Goal: Check status

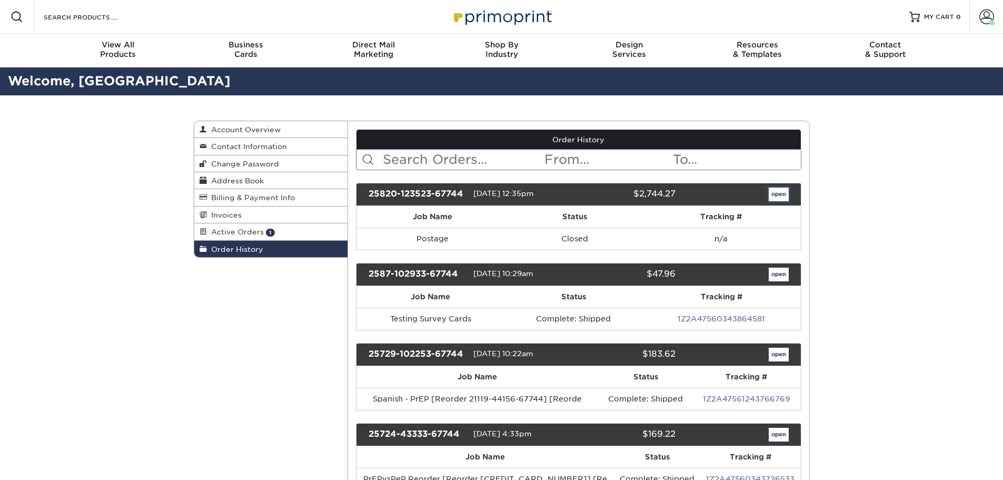
click at [775, 194] on link "open" at bounding box center [779, 194] width 20 height 14
click at [785, 195] on link "open" at bounding box center [779, 194] width 20 height 14
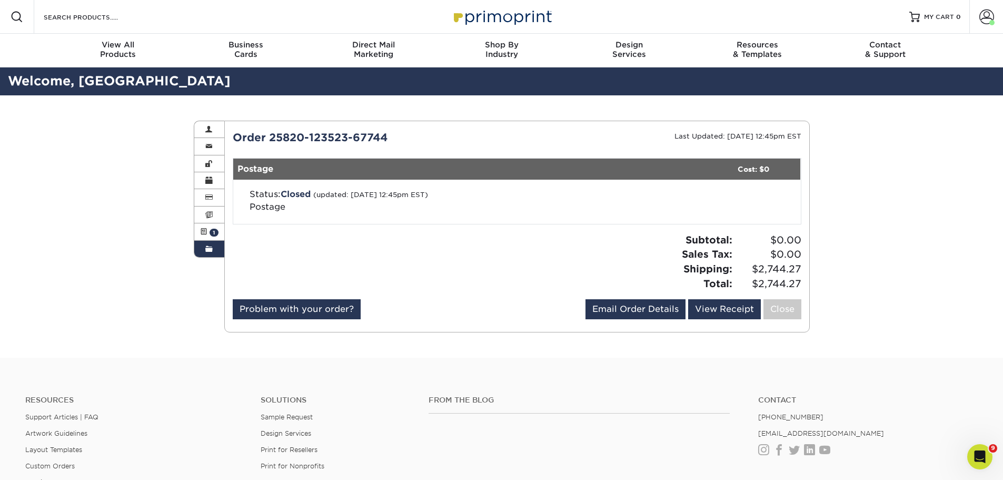
click at [303, 195] on span "Closed" at bounding box center [296, 194] width 30 height 10
click at [428, 194] on small "(updated: [DATE] 12:45pm EST)" at bounding box center [370, 195] width 115 height 8
click at [200, 235] on link "Active Orders 1" at bounding box center [209, 231] width 31 height 17
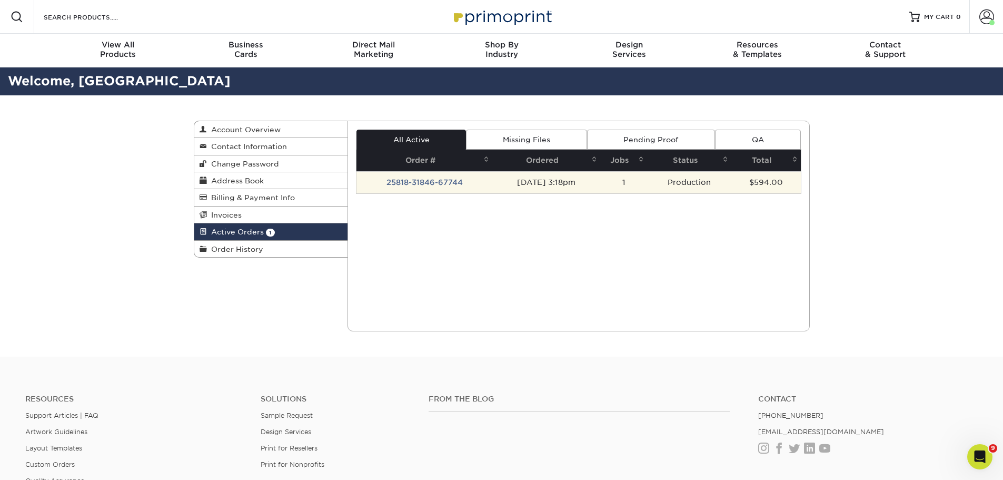
click at [428, 183] on td "25818-31846-67744" at bounding box center [424, 182] width 136 height 22
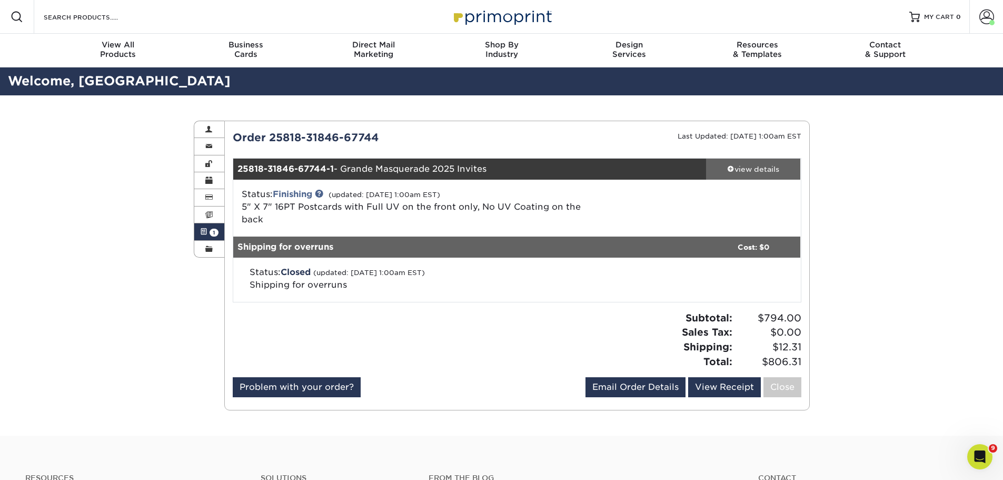
click at [740, 168] on div "view details" at bounding box center [753, 169] width 95 height 11
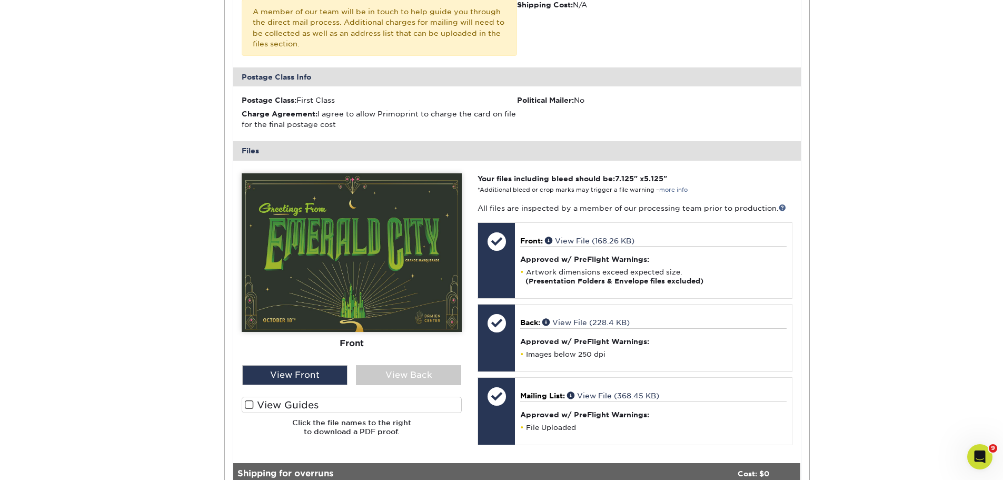
scroll to position [421, 0]
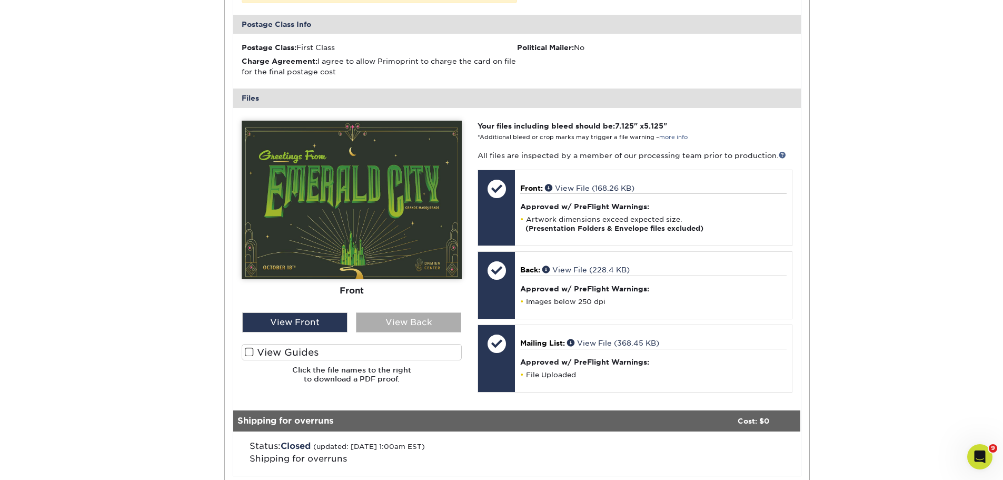
click at [386, 312] on div "View Back" at bounding box center [408, 322] width 105 height 20
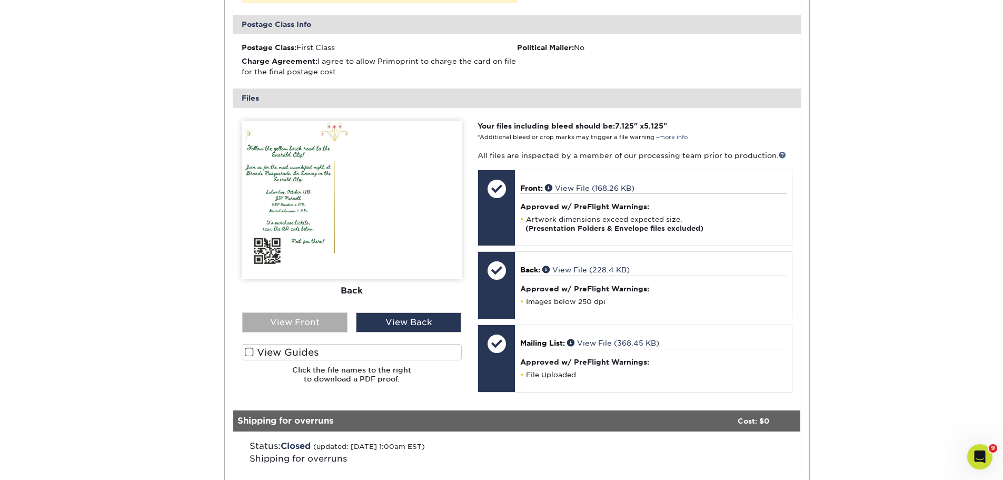
click at [287, 312] on div "View Front" at bounding box center [294, 322] width 105 height 20
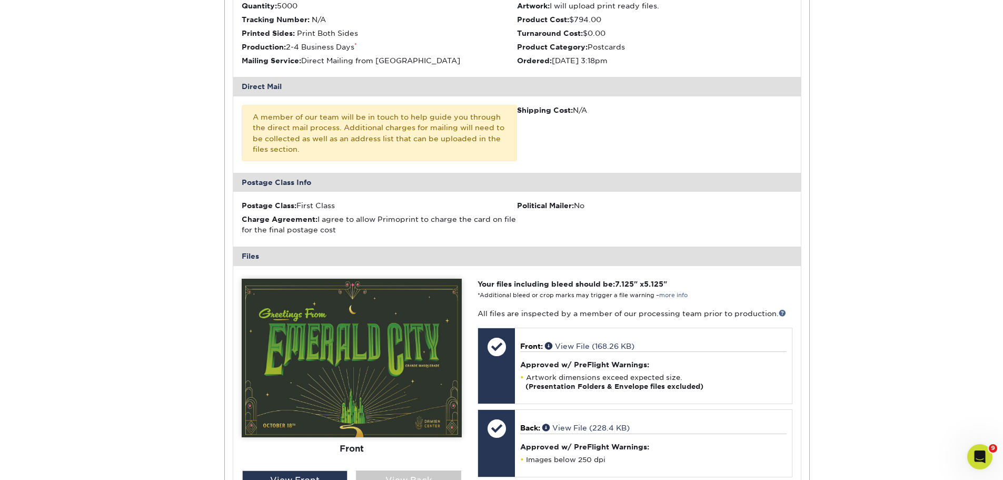
scroll to position [53, 0]
